Goal: Obtain resource: Obtain resource

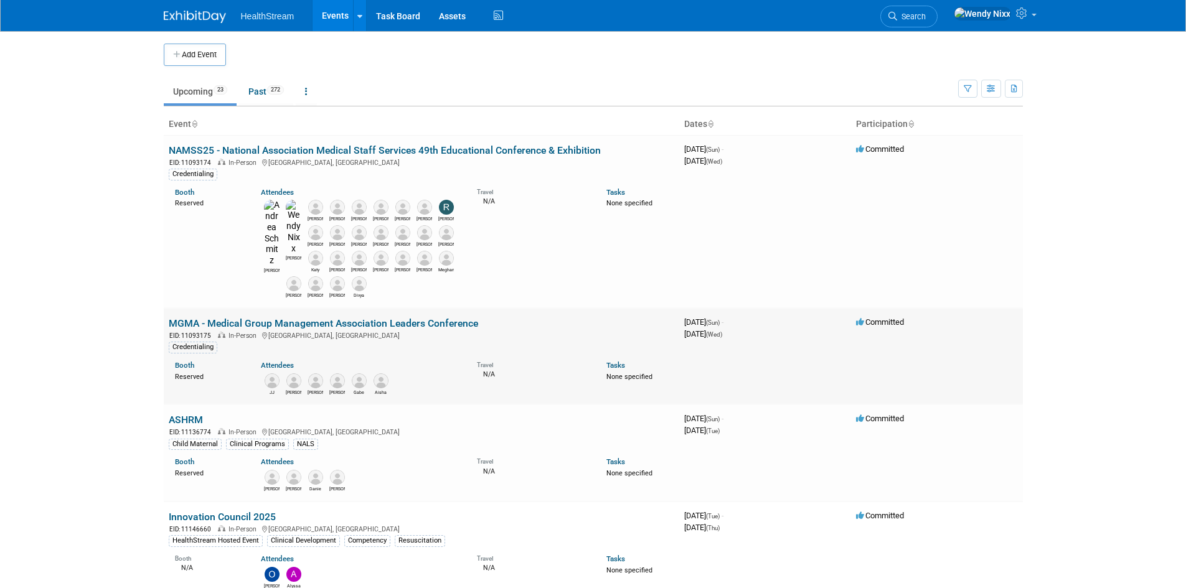
click at [282, 317] on link "MGMA - Medical Group Management Association Leaders Conference" at bounding box center [323, 323] width 309 height 12
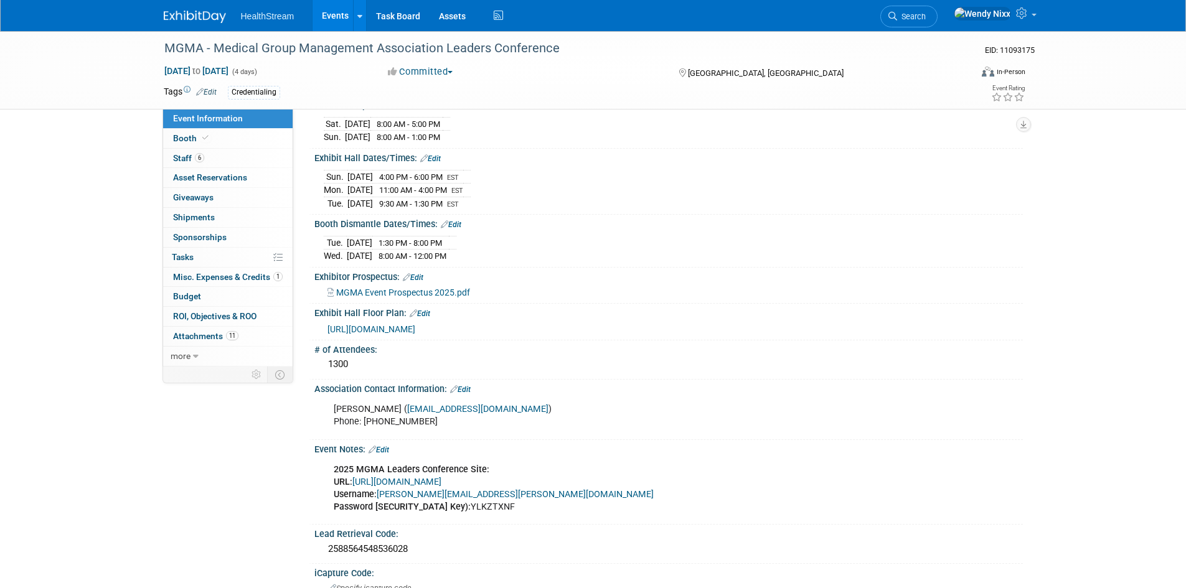
scroll to position [249, 0]
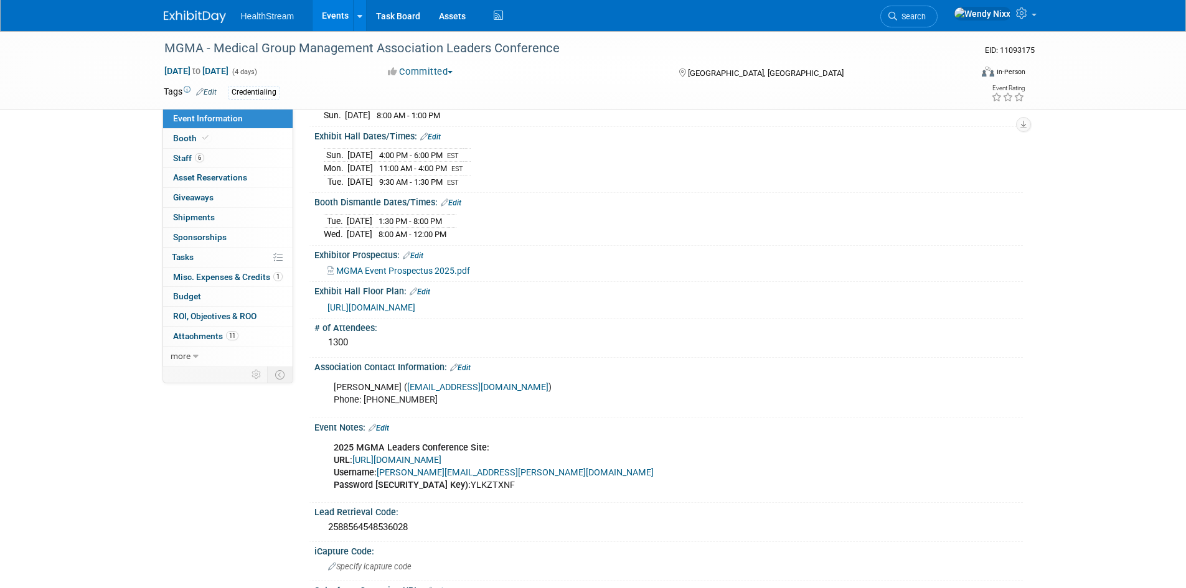
click at [441, 457] on link "[URL][DOMAIN_NAME]" at bounding box center [396, 460] width 89 height 11
drag, startPoint x: 473, startPoint y: 481, endPoint x: 442, endPoint y: 481, distance: 31.1
click at [436, 483] on div "2025 MGMA Leaders Conference Site: URL: [URL][DOMAIN_NAME] Username: [PERSON_NA…" at bounding box center [605, 467] width 561 height 62
copy div "LKZTXNF"
click at [469, 474] on link "[PERSON_NAME][EMAIL_ADDRESS][PERSON_NAME][DOMAIN_NAME]" at bounding box center [515, 473] width 277 height 11
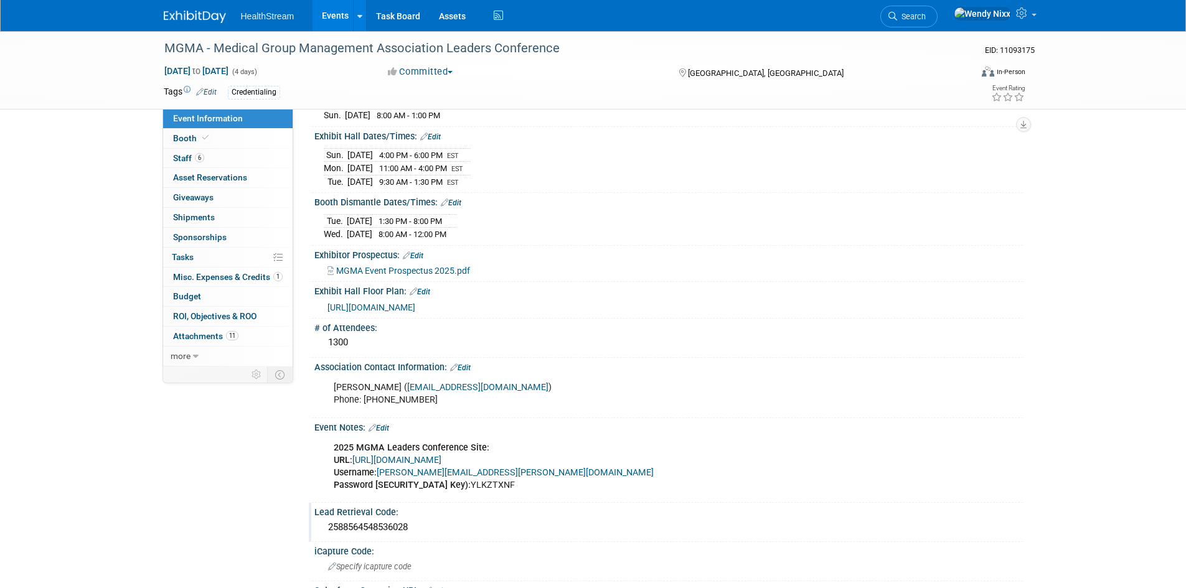
click at [507, 504] on div "Lead Retrieval Code:" at bounding box center [668, 511] width 708 height 16
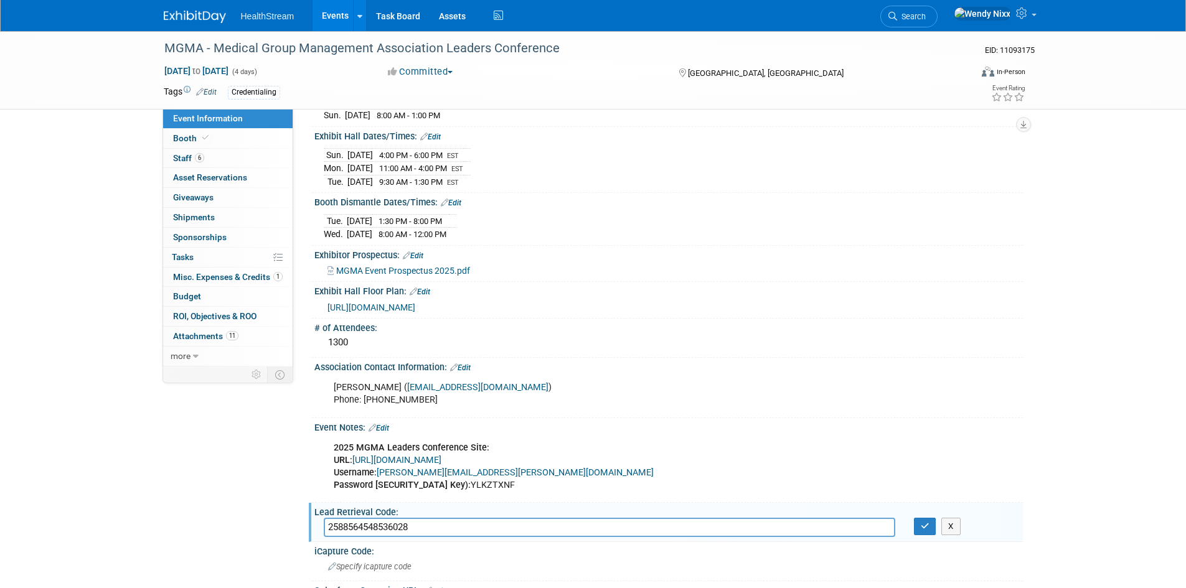
drag, startPoint x: 478, startPoint y: 477, endPoint x: 427, endPoint y: 487, distance: 52.0
click at [427, 487] on div "2025 MGMA Leaders Conference Site: URL: [URL][DOMAIN_NAME] Username: [PERSON_NA…" at bounding box center [605, 467] width 561 height 62
copy div ": YLKZTXNF"
drag, startPoint x: 922, startPoint y: 523, endPoint x: 922, endPoint y: 515, distance: 8.1
click at [922, 519] on button "button" at bounding box center [925, 526] width 22 height 17
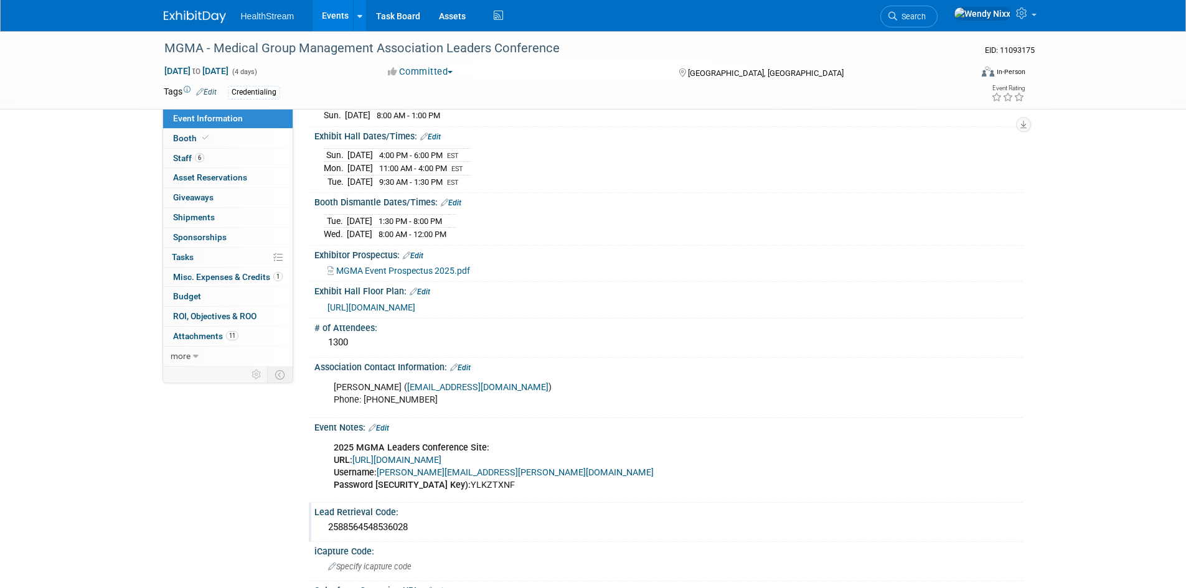
click at [472, 482] on div "2025 MGMA Leaders Conference Site: URL: [URL][DOMAIN_NAME] Username: [PERSON_NA…" at bounding box center [605, 467] width 561 height 62
drag, startPoint x: 475, startPoint y: 482, endPoint x: 435, endPoint y: 485, distance: 40.5
click at [435, 485] on div "2025 MGMA Leaders Conference Site: URL: [URL][DOMAIN_NAME] Username: [PERSON_NA…" at bounding box center [605, 467] width 561 height 62
copy div "YLKZTXNF"
click at [441, 455] on link "[URL][DOMAIN_NAME]" at bounding box center [396, 460] width 89 height 11
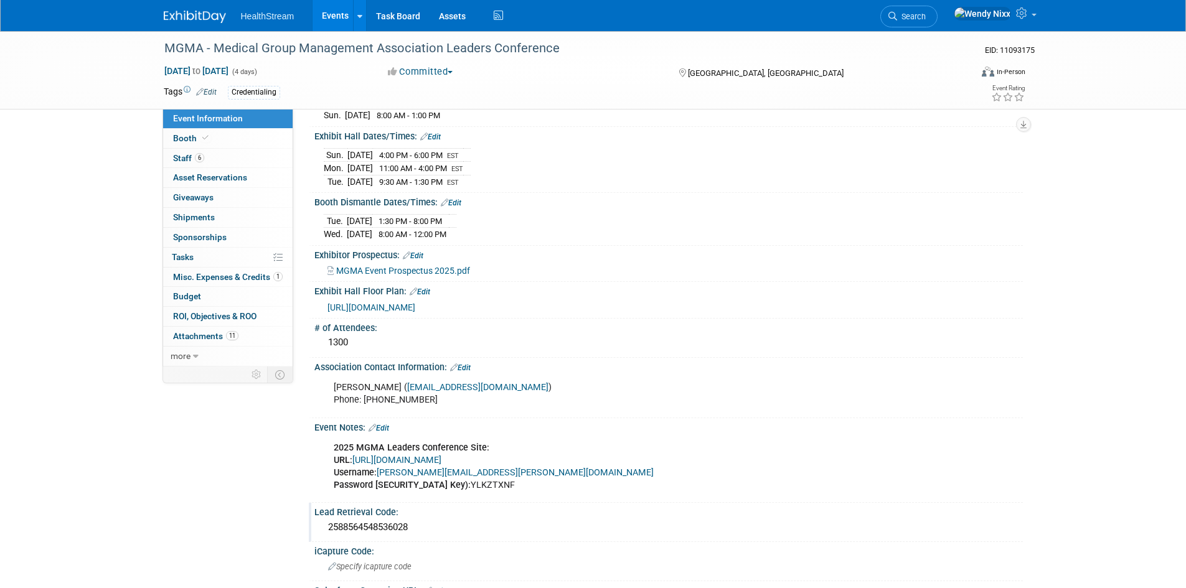
click at [415, 304] on span "[URL][DOMAIN_NAME]" at bounding box center [371, 308] width 88 height 10
